Goal: Task Accomplishment & Management: Manage account settings

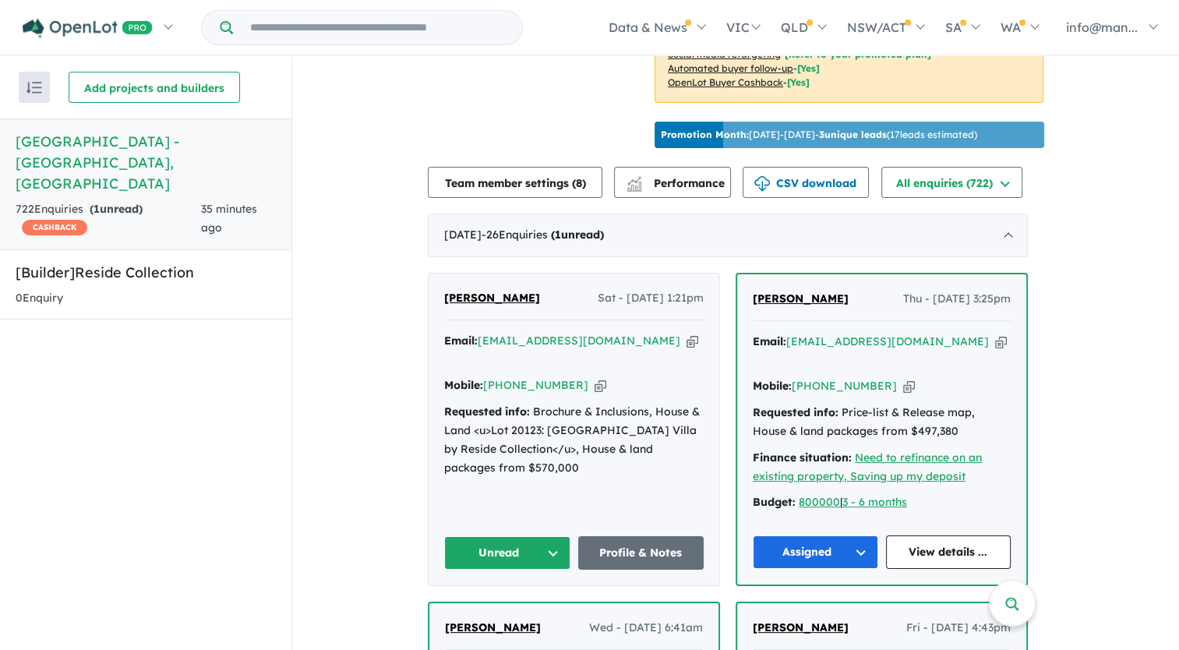
scroll to position [552, 0]
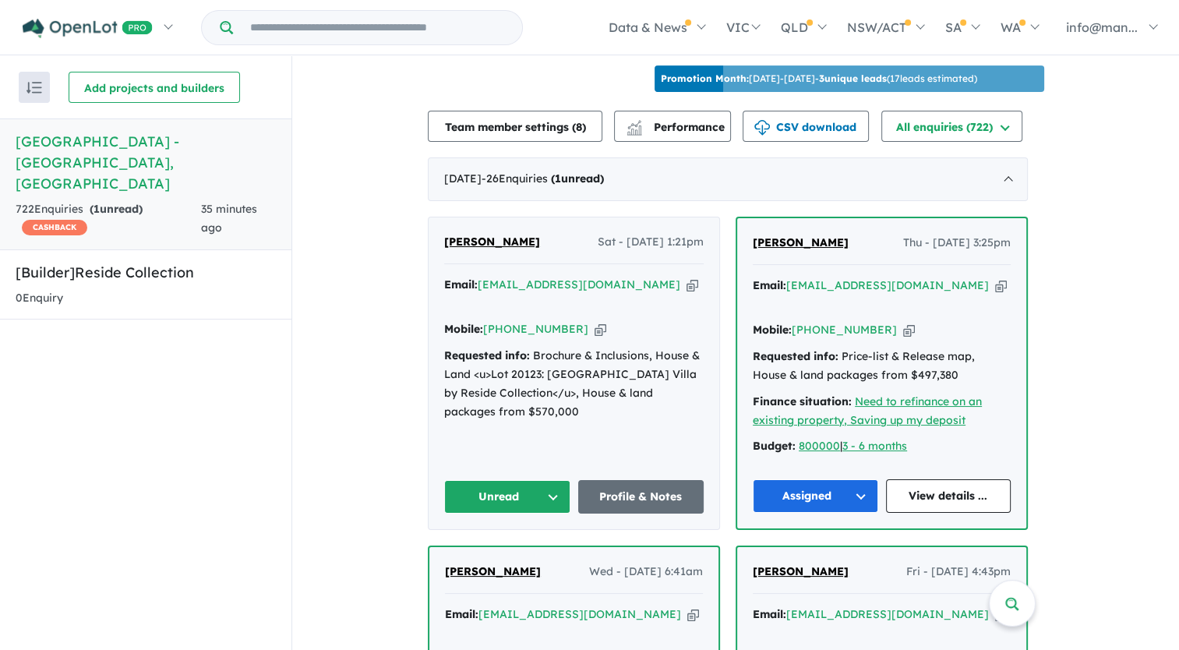
click at [595, 321] on icon "button" at bounding box center [601, 329] width 12 height 16
click at [549, 480] on button "Unread" at bounding box center [507, 497] width 126 height 34
click at [503, 552] on button "Assigned" at bounding box center [513, 570] width 136 height 36
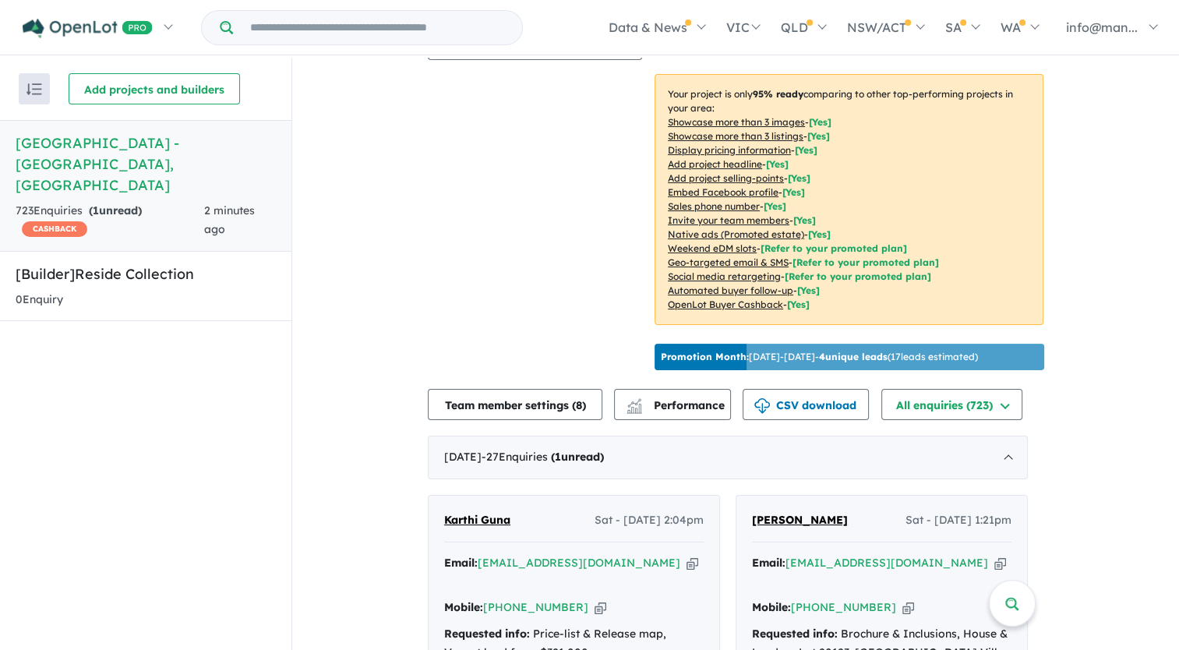
scroll to position [546, 0]
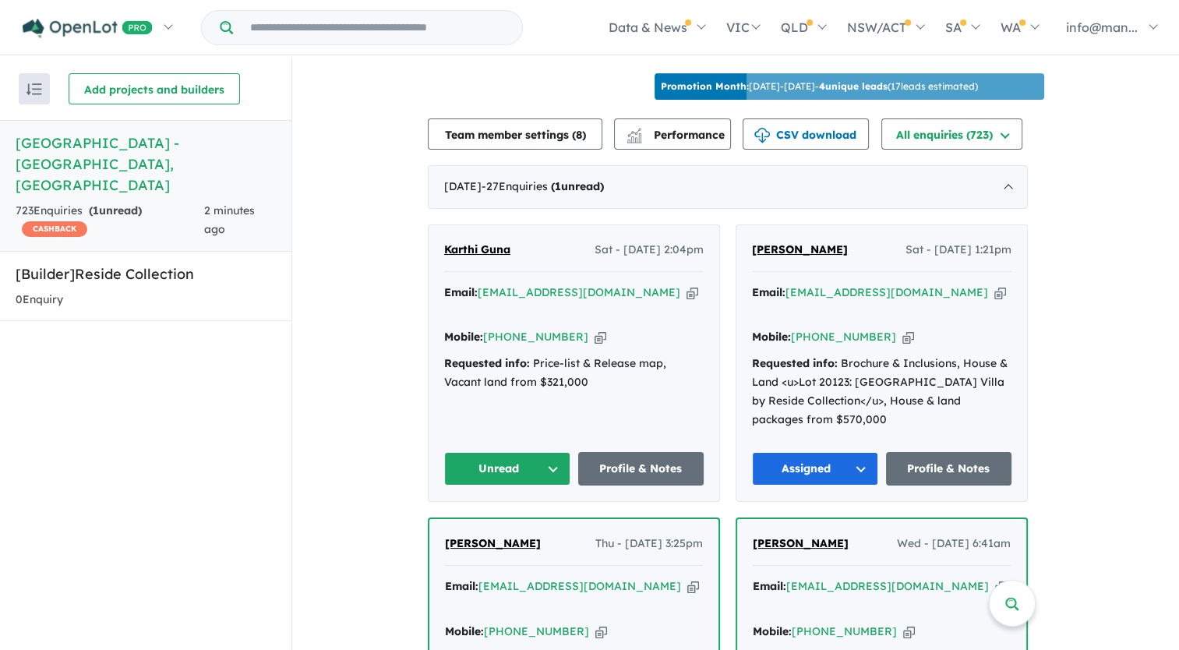
click at [687, 285] on icon "button" at bounding box center [693, 292] width 12 height 16
click at [595, 329] on icon "button" at bounding box center [601, 337] width 12 height 16
click at [527, 457] on button "Unread" at bounding box center [507, 469] width 126 height 34
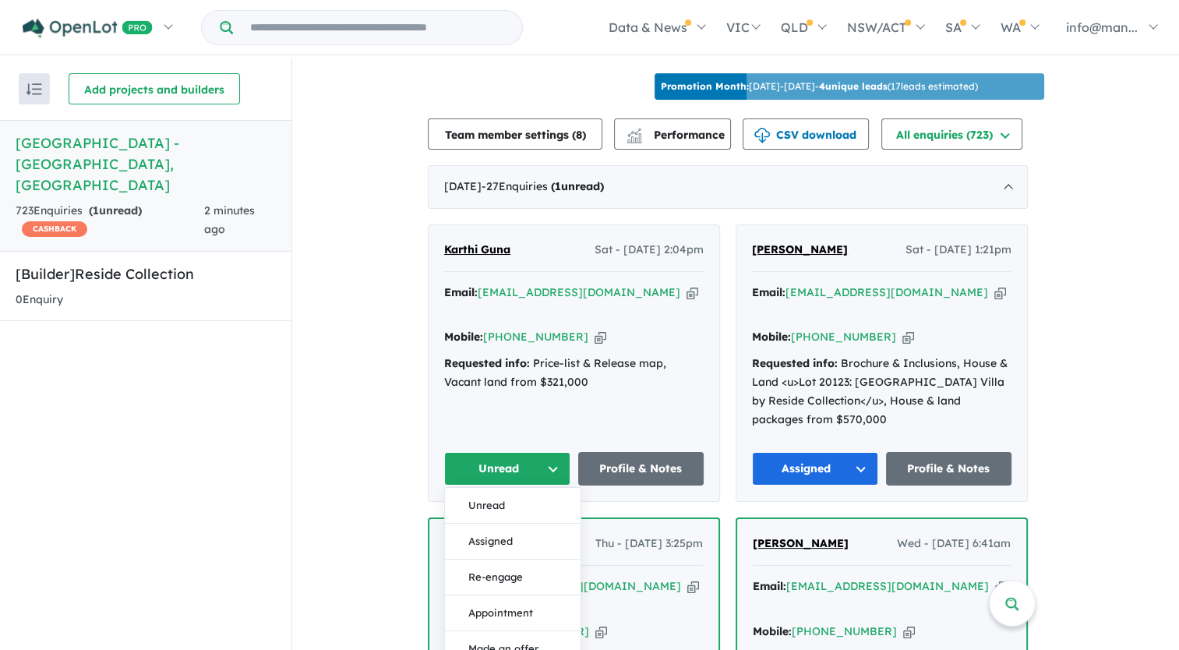
click at [517, 524] on button "Assigned" at bounding box center [513, 542] width 136 height 36
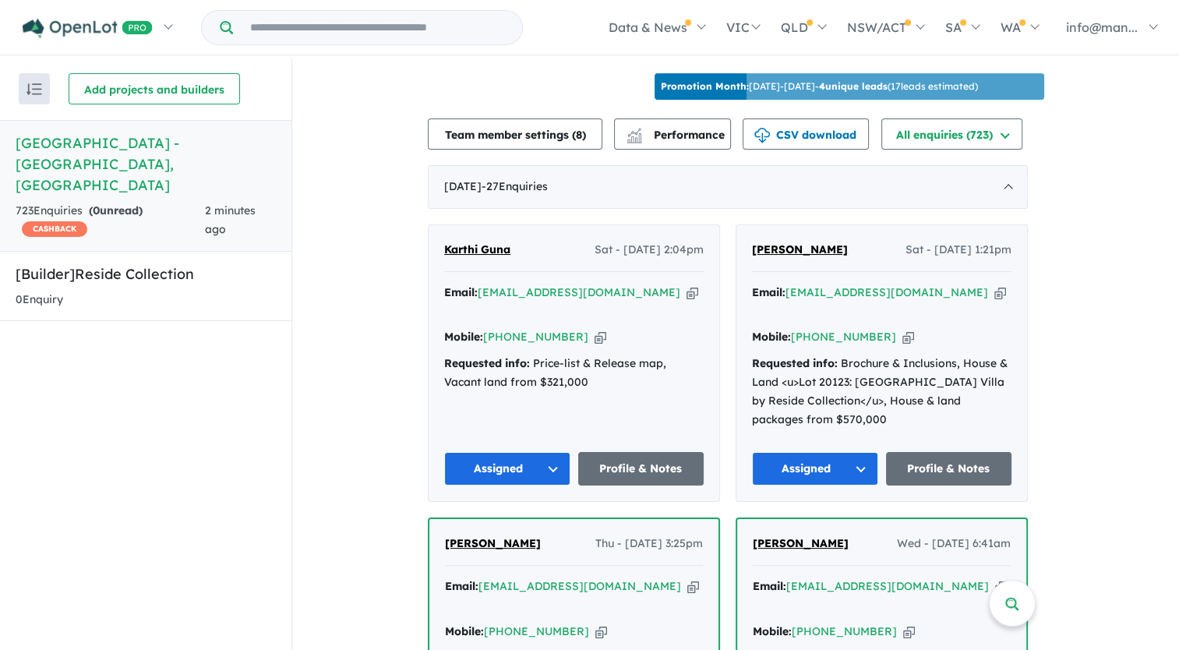
click at [687, 284] on icon "button" at bounding box center [693, 292] width 12 height 16
